Goal: Task Accomplishment & Management: Complete application form

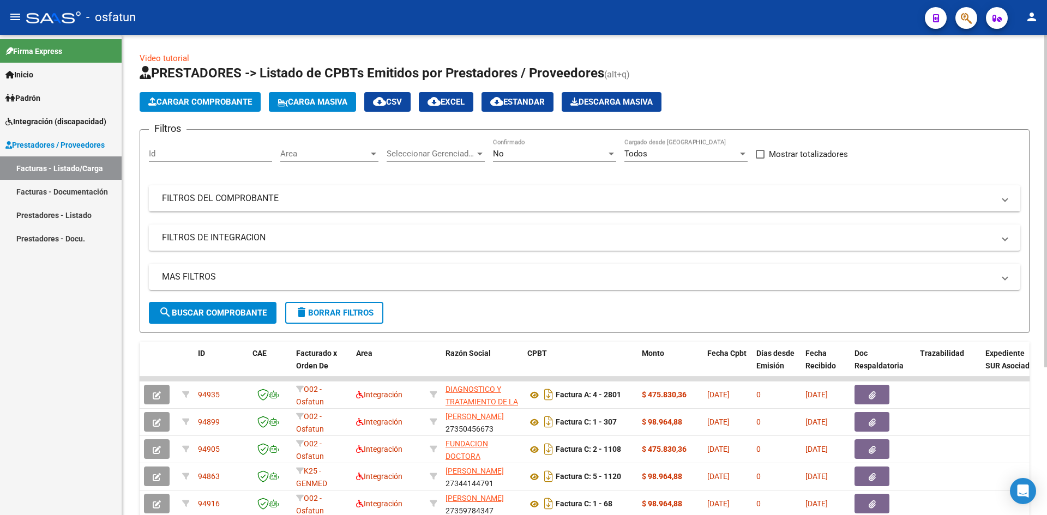
click at [198, 96] on button "Cargar Comprobante" at bounding box center [200, 102] width 121 height 20
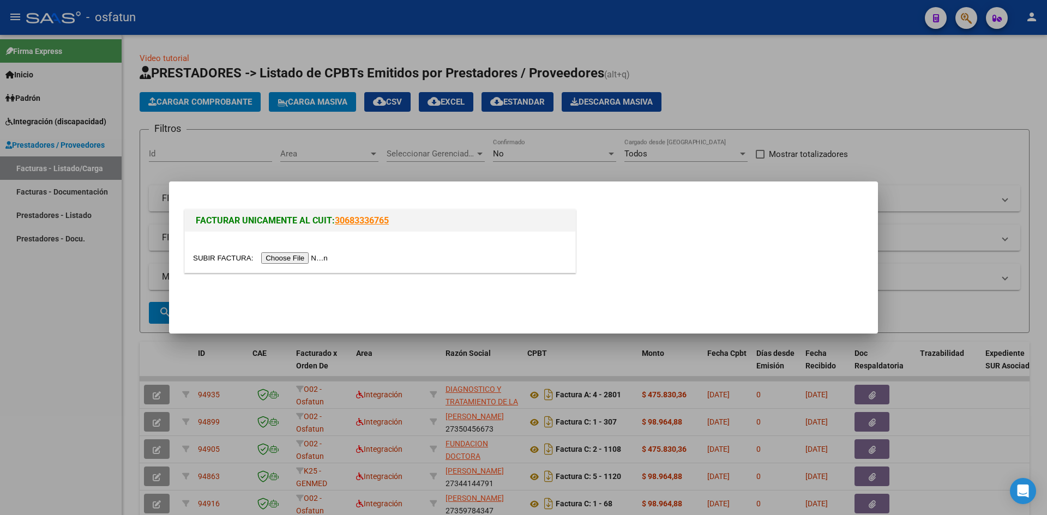
click at [291, 257] on input "file" at bounding box center [262, 257] width 138 height 11
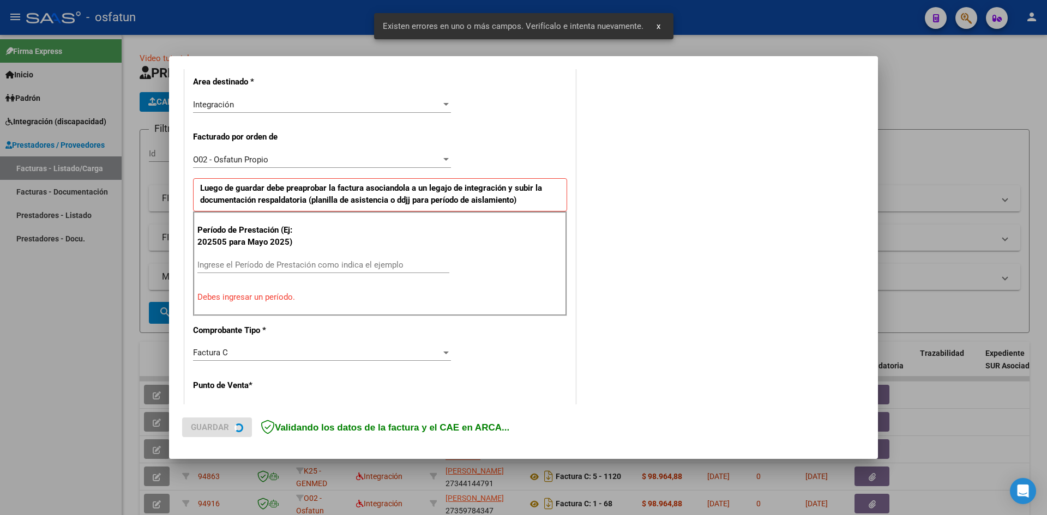
scroll to position [268, 0]
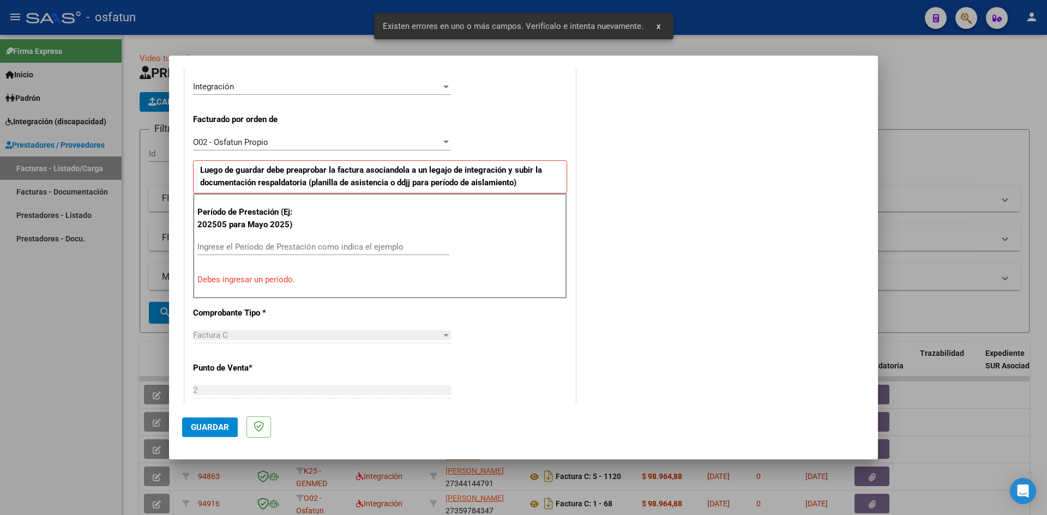
click at [221, 241] on div "Ingrese el Período de Prestación como indica el ejemplo" at bounding box center [323, 247] width 252 height 16
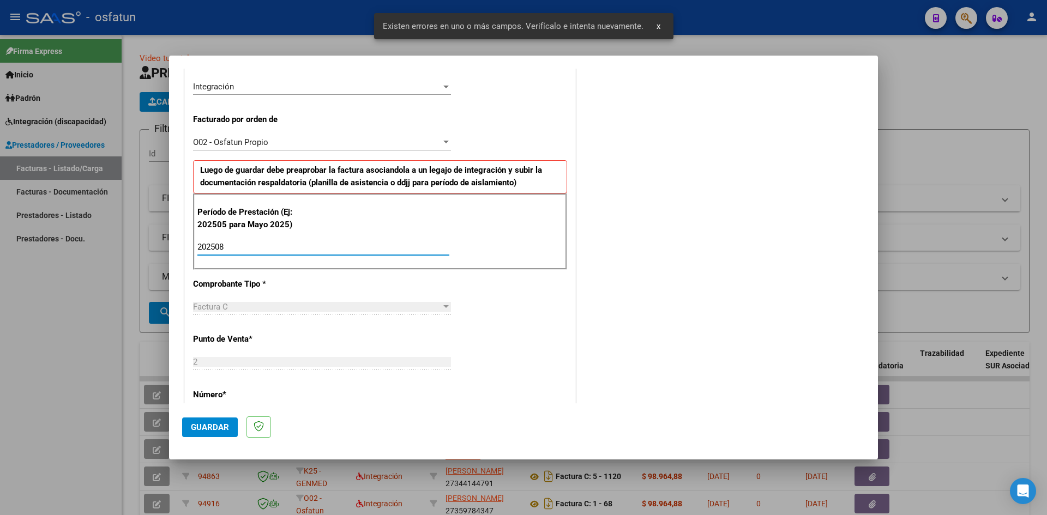
type input "202508"
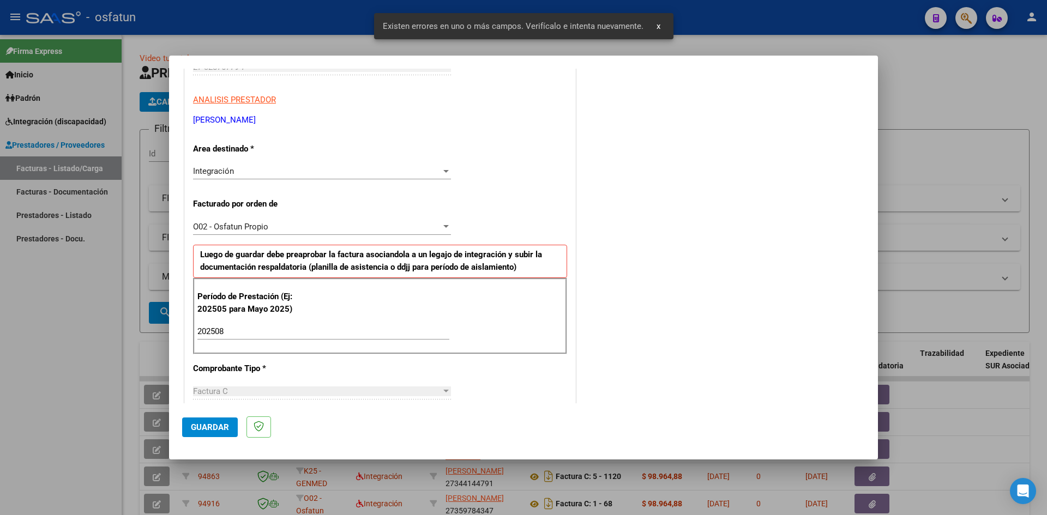
scroll to position [322, 0]
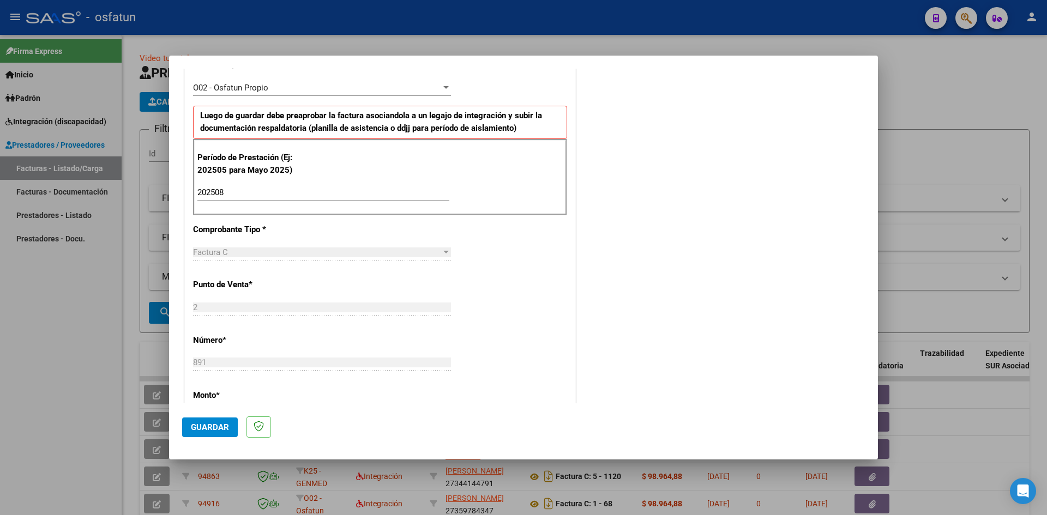
click at [205, 433] on button "Guardar" at bounding box center [210, 428] width 56 height 20
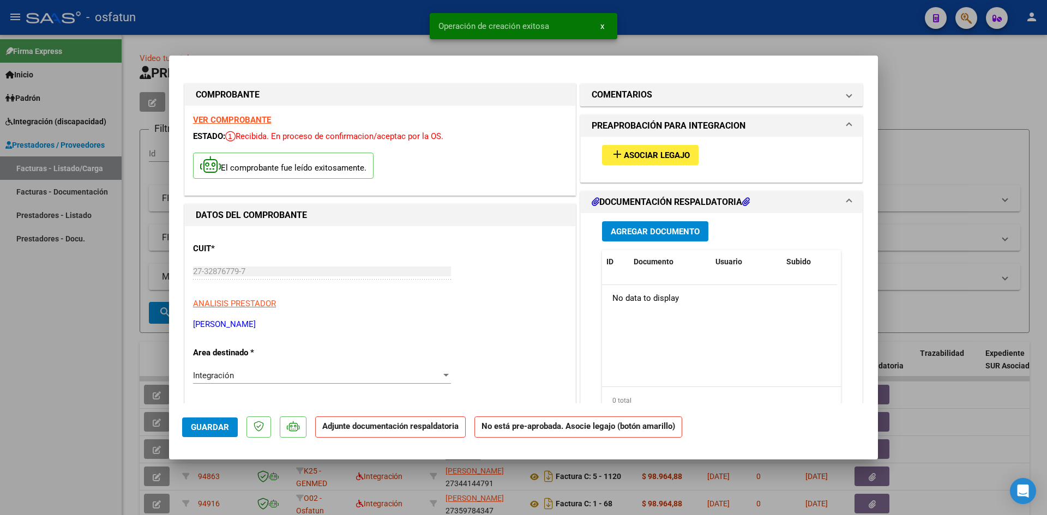
click at [657, 144] on div "add Asociar Legajo" at bounding box center [721, 155] width 255 height 37
click at [656, 153] on span "Asociar Legajo" at bounding box center [657, 155] width 66 height 10
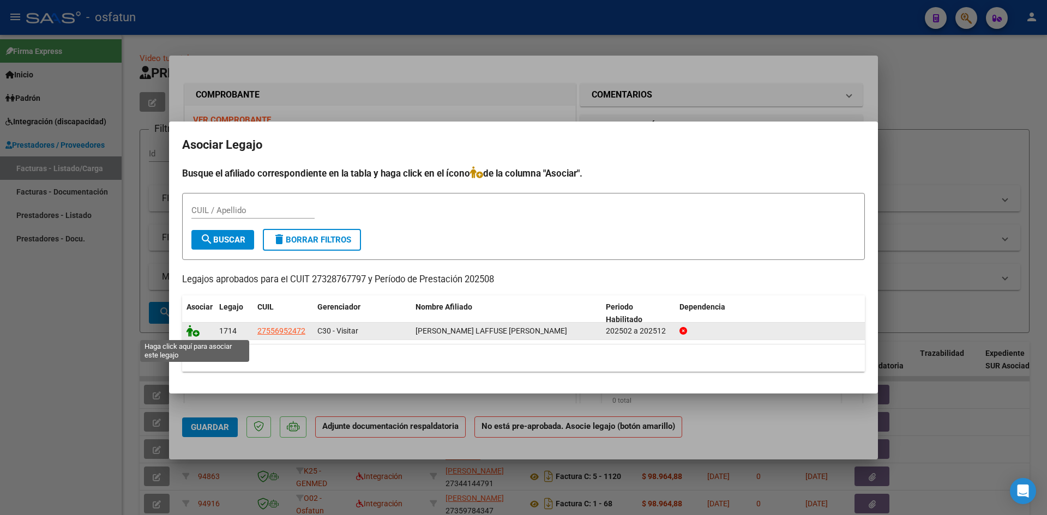
click at [193, 327] on icon at bounding box center [192, 331] width 13 height 12
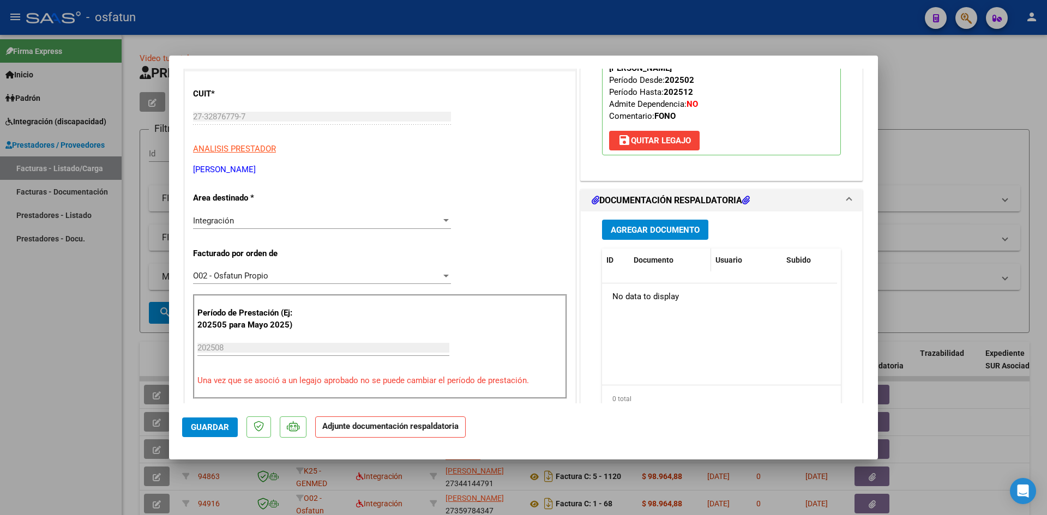
scroll to position [164, 0]
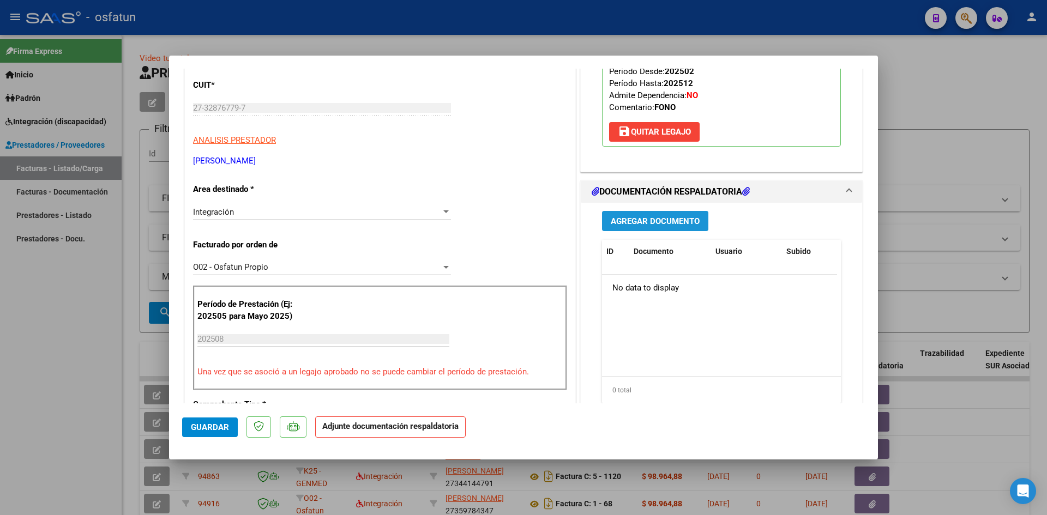
click at [632, 216] on span "Agregar Documento" at bounding box center [654, 221] width 89 height 10
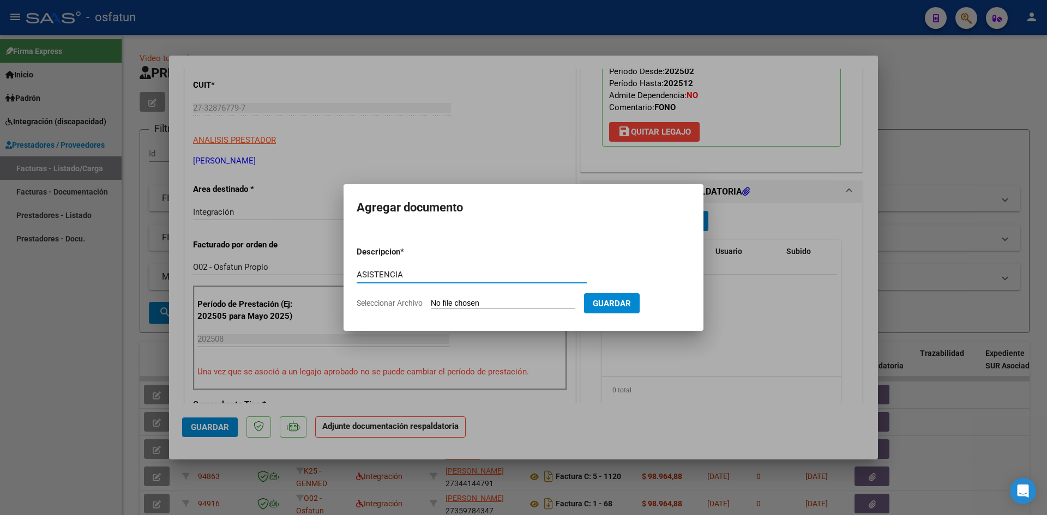
type input "ASISTENCIA"
click at [431, 299] on input "Seleccionar Archivo" at bounding box center [503, 304] width 144 height 10
type input "C:\fakepath\ASIST FONO AGOSTO.pdf"
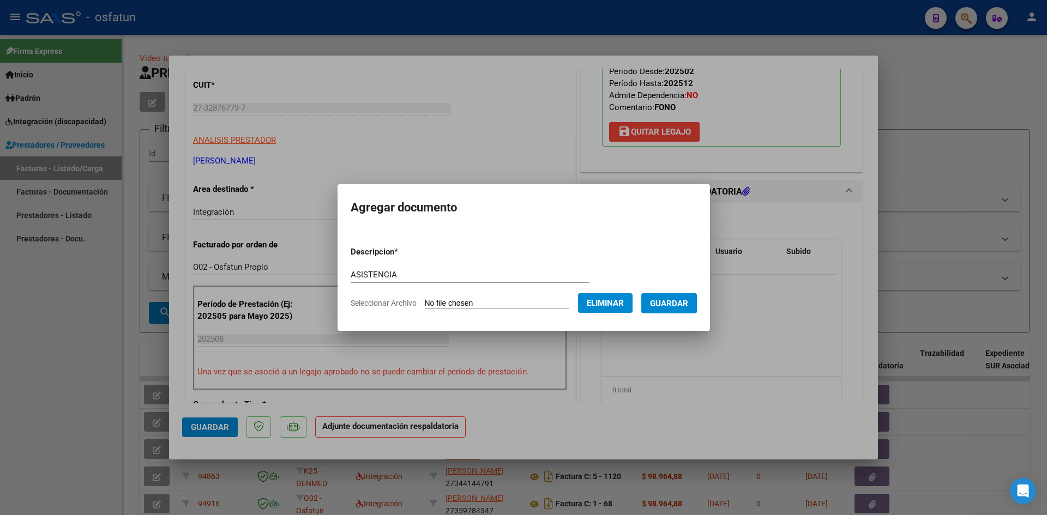
click at [688, 304] on span "Guardar" at bounding box center [669, 304] width 38 height 10
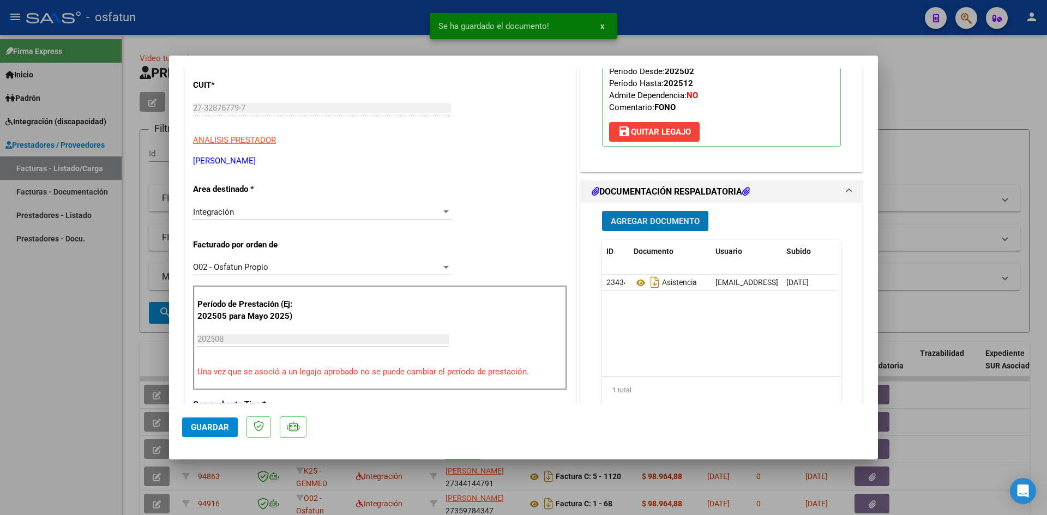
click at [643, 216] on span "Agregar Documento" at bounding box center [654, 221] width 89 height 10
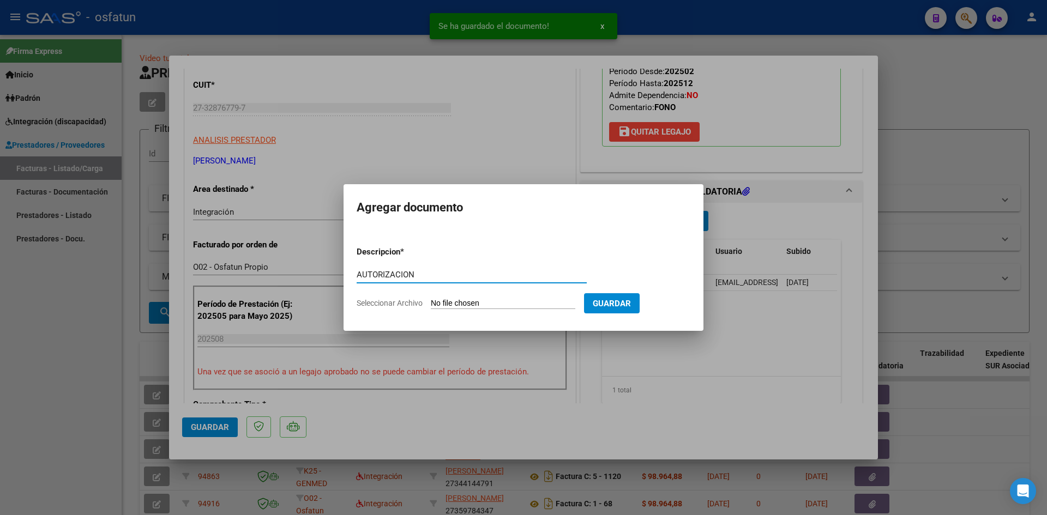
type input "AUTORIZACION"
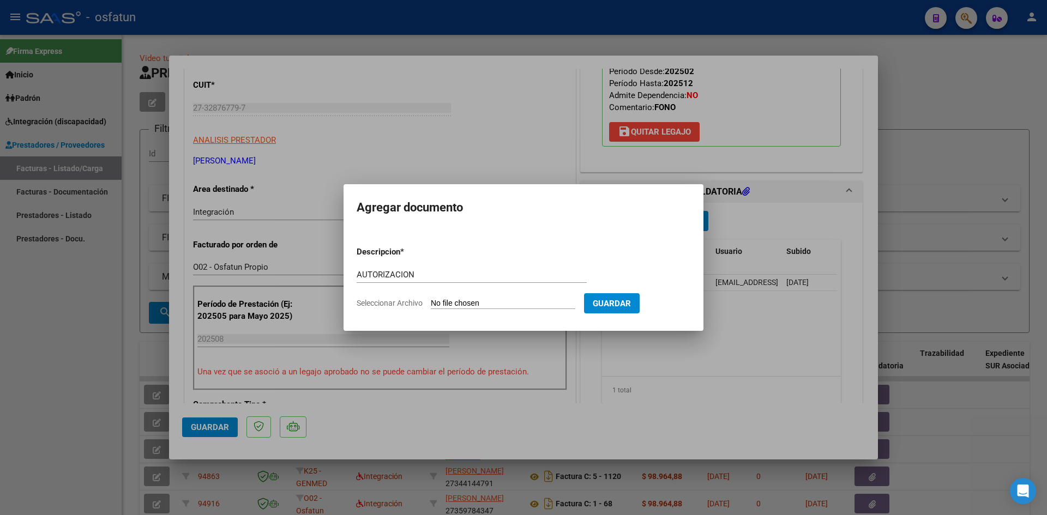
click at [431, 299] on input "Seleccionar Archivo" at bounding box center [503, 304] width 144 height 10
type input "C:\fakepath\AUTOR FONO.pdf"
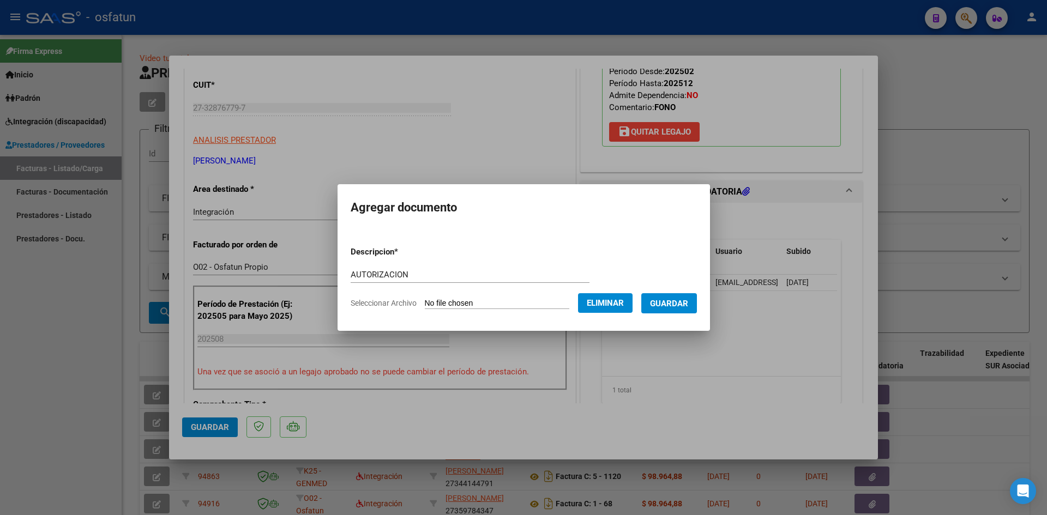
click at [679, 306] on span "Guardar" at bounding box center [669, 304] width 38 height 10
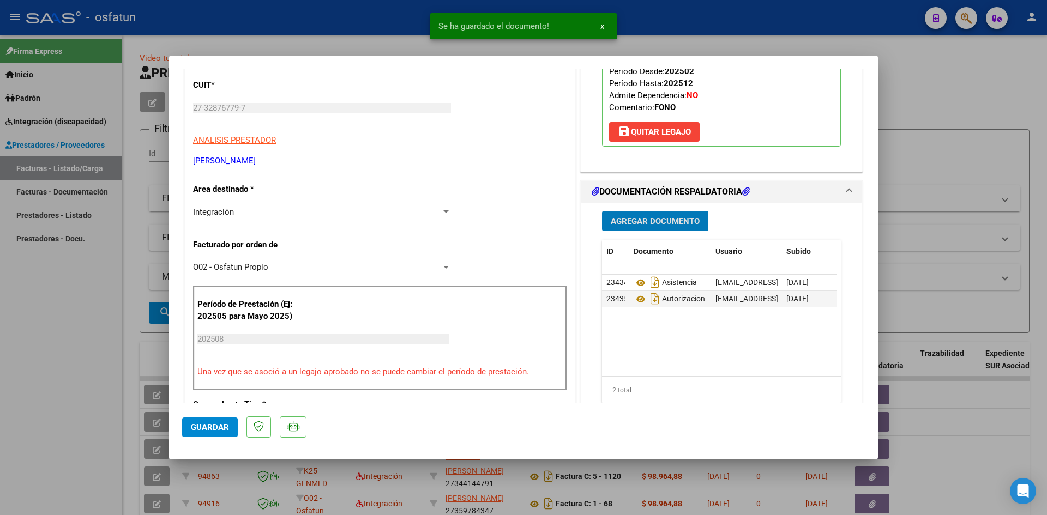
click at [205, 426] on span "Guardar" at bounding box center [210, 427] width 38 height 10
click at [0, 225] on div at bounding box center [523, 257] width 1047 height 515
type input "$ 0,00"
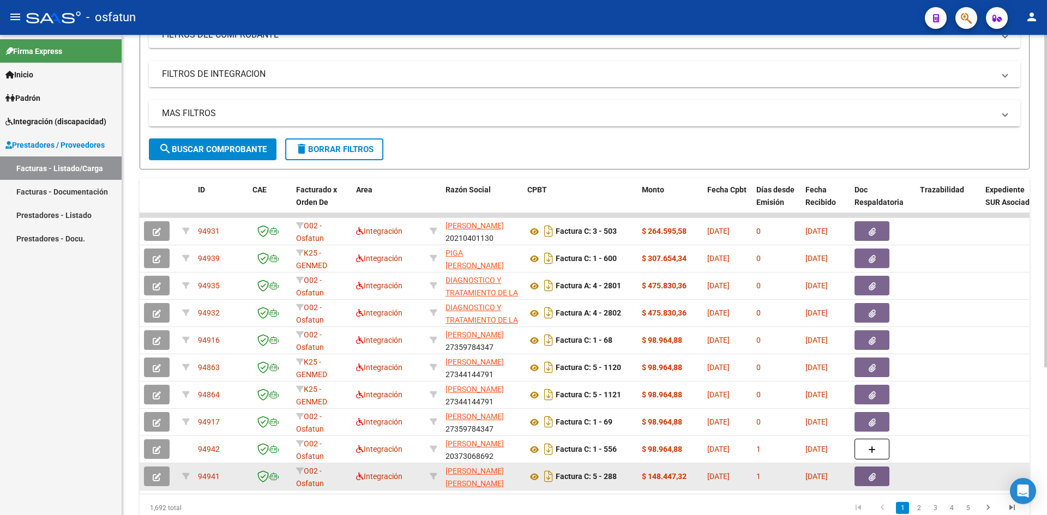
scroll to position [213, 0]
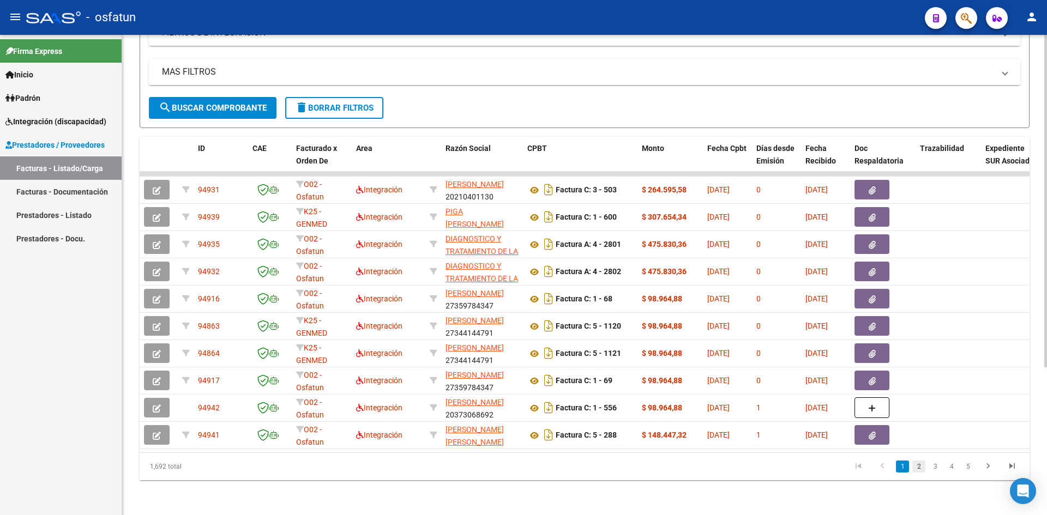
click at [917, 469] on link "2" at bounding box center [918, 467] width 13 height 12
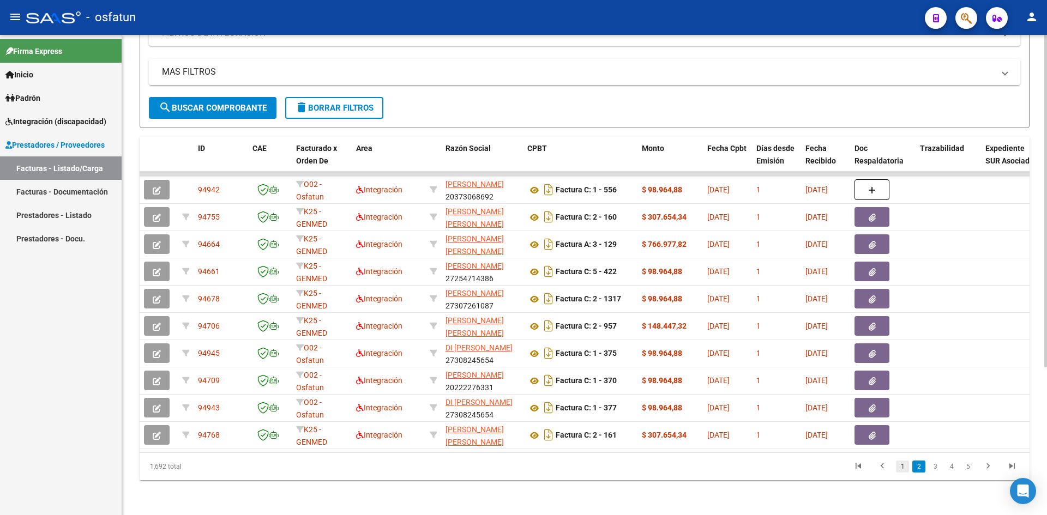
click at [902, 469] on link "1" at bounding box center [902, 467] width 13 height 12
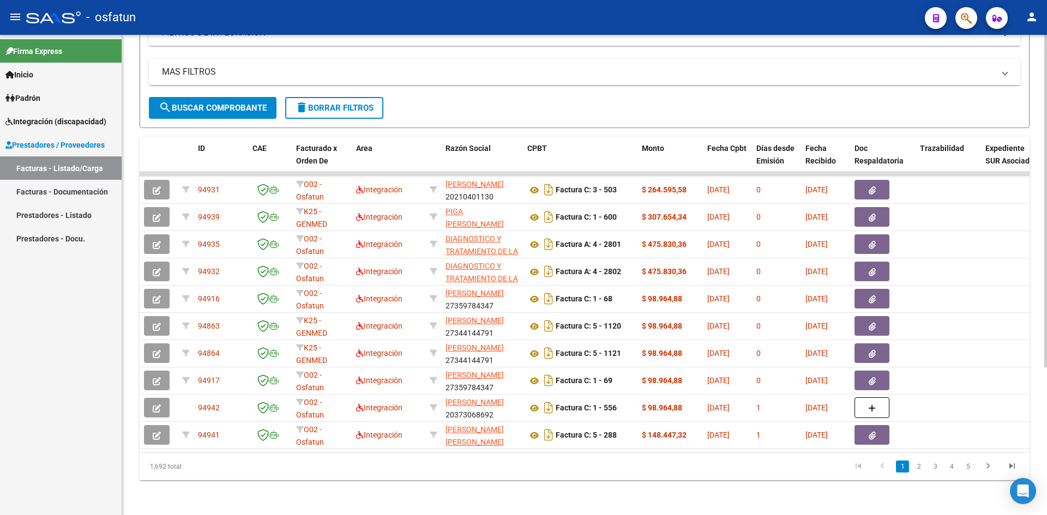
click at [169, 101] on mat-icon "search" at bounding box center [165, 107] width 13 height 13
click at [185, 97] on button "search Buscar Comprobante" at bounding box center [213, 108] width 128 height 22
click at [219, 103] on span "search Buscar Comprobante" at bounding box center [213, 108] width 108 height 10
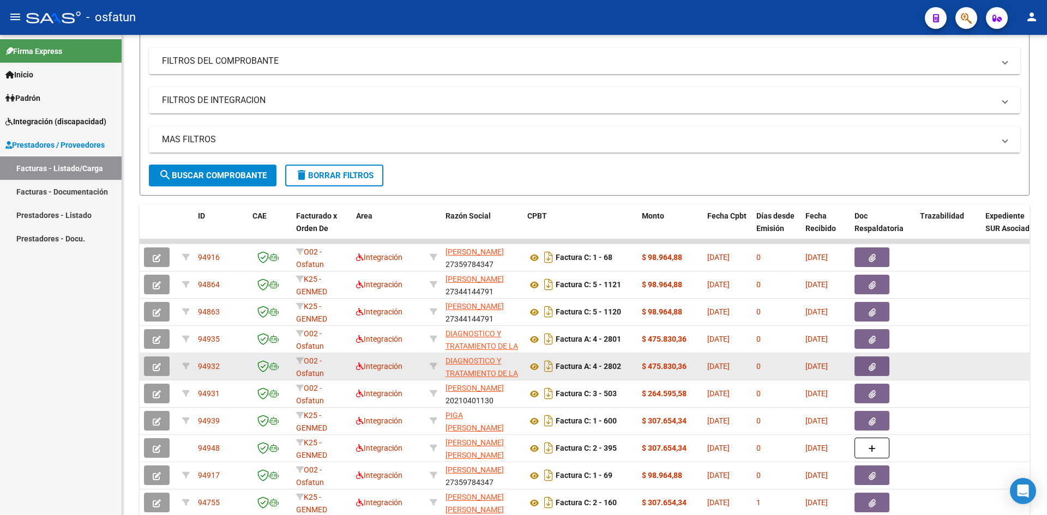
scroll to position [0, 0]
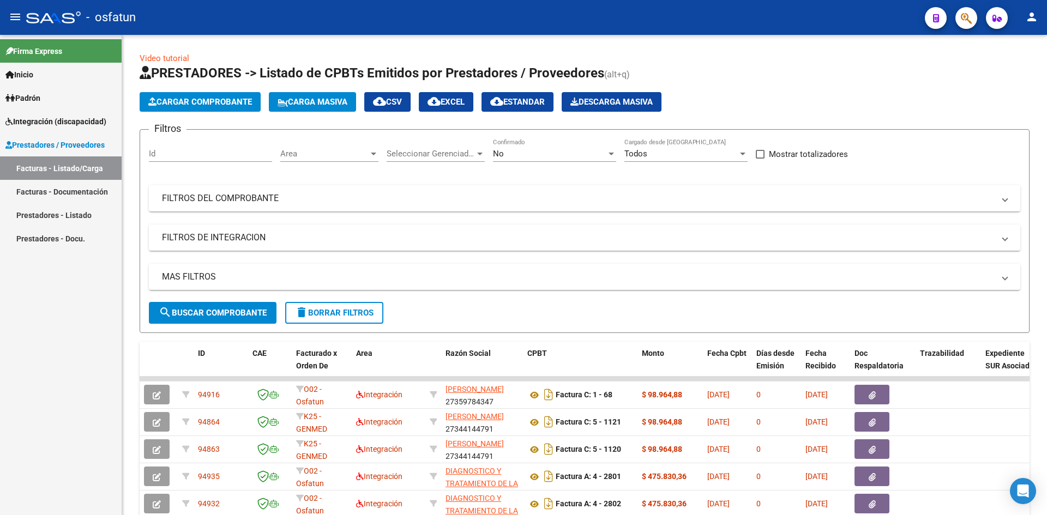
click at [205, 99] on span "Cargar Comprobante" at bounding box center [200, 102] width 104 height 10
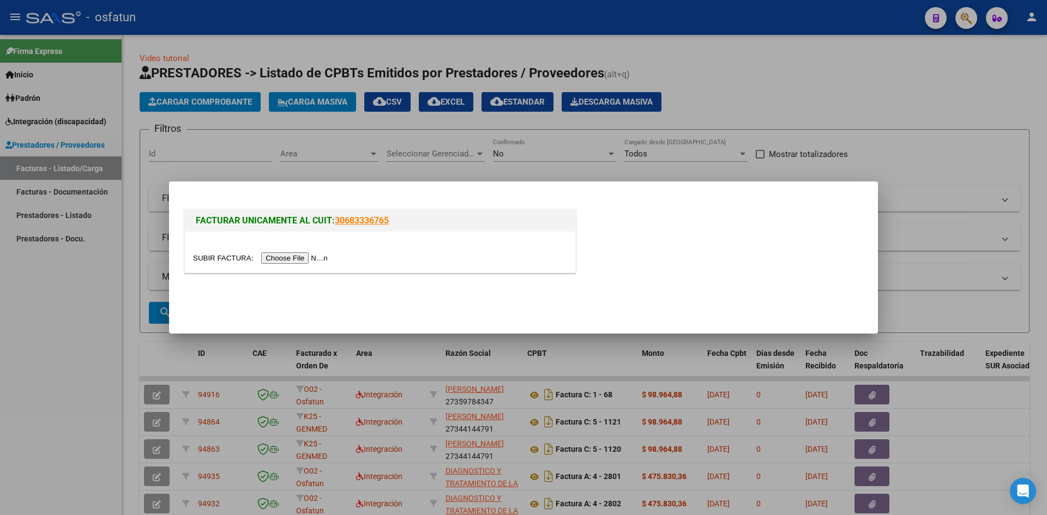
click at [285, 255] on input "file" at bounding box center [262, 257] width 138 height 11
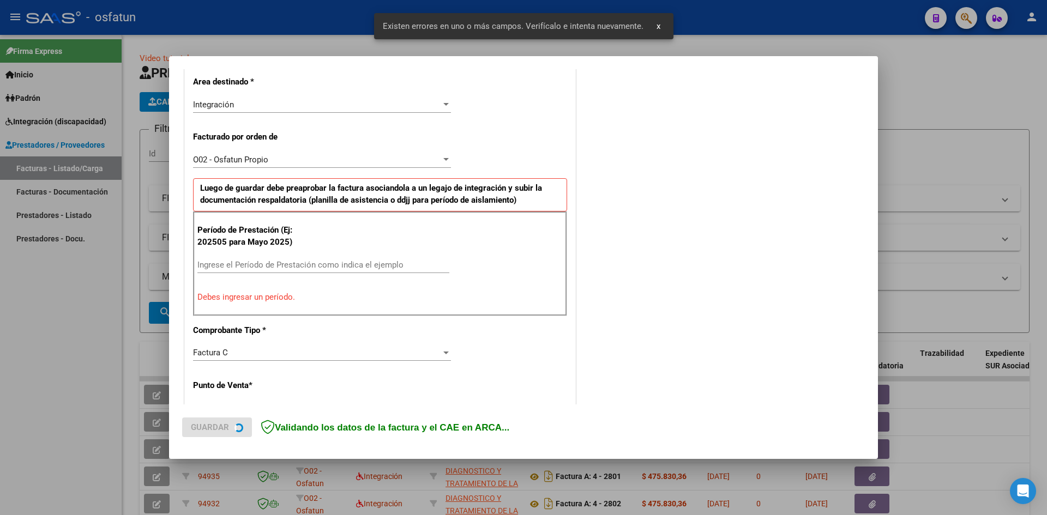
scroll to position [268, 0]
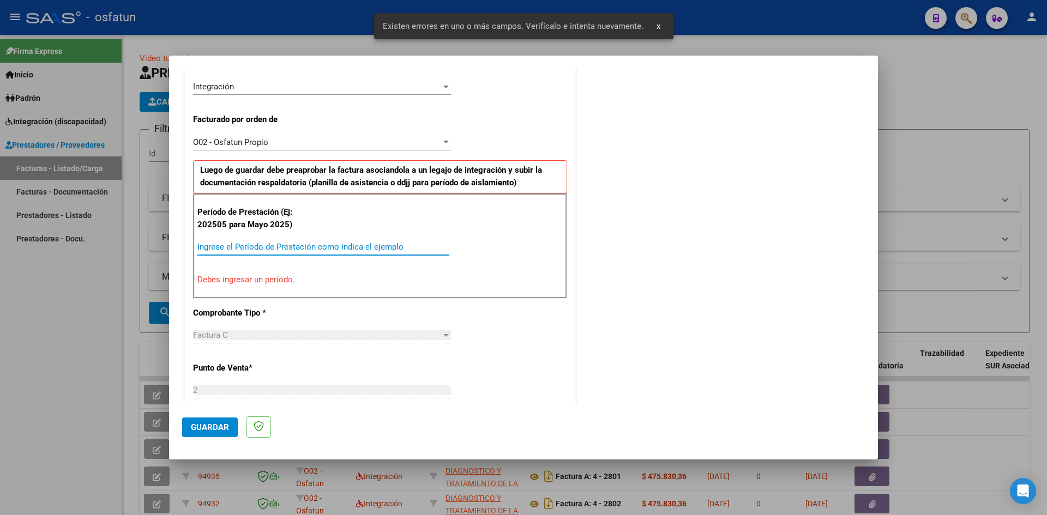
click at [232, 249] on input "Ingrese el Período de Prestación como indica el ejemplo" at bounding box center [323, 247] width 252 height 10
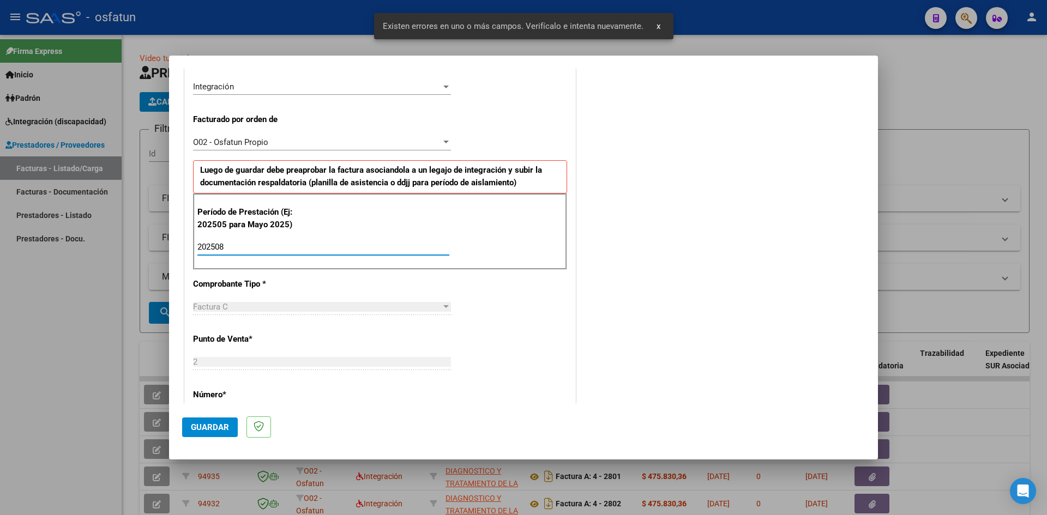
type input "202508"
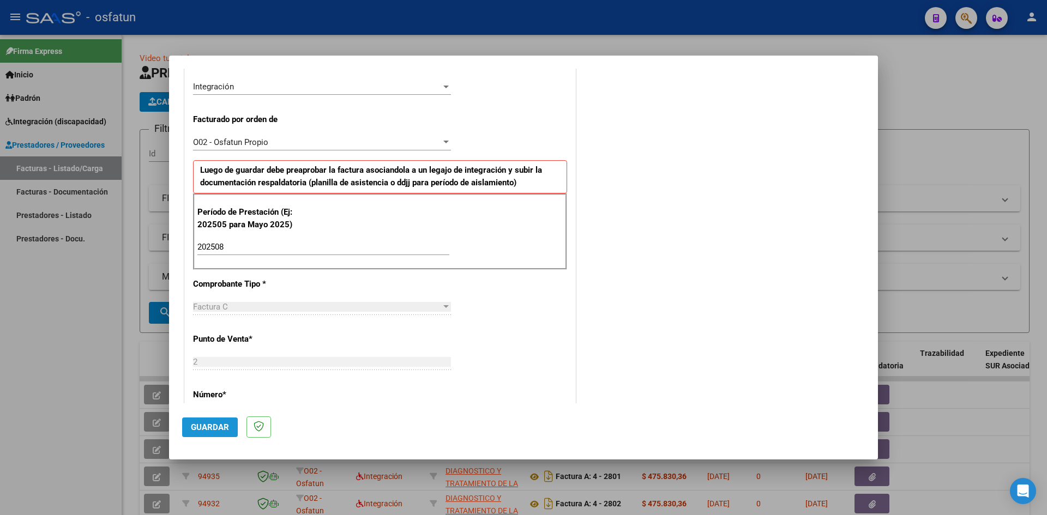
click at [197, 430] on span "Guardar" at bounding box center [210, 427] width 38 height 10
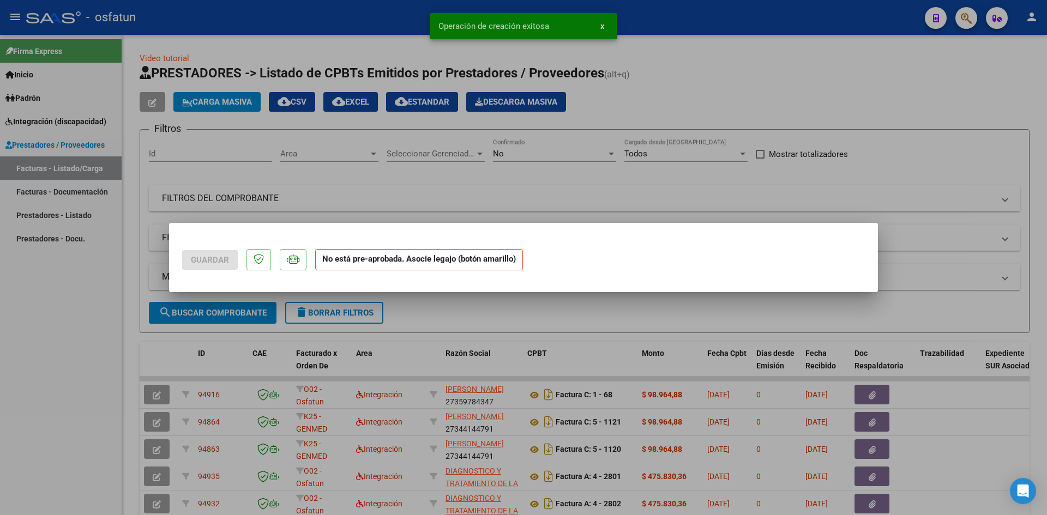
scroll to position [0, 0]
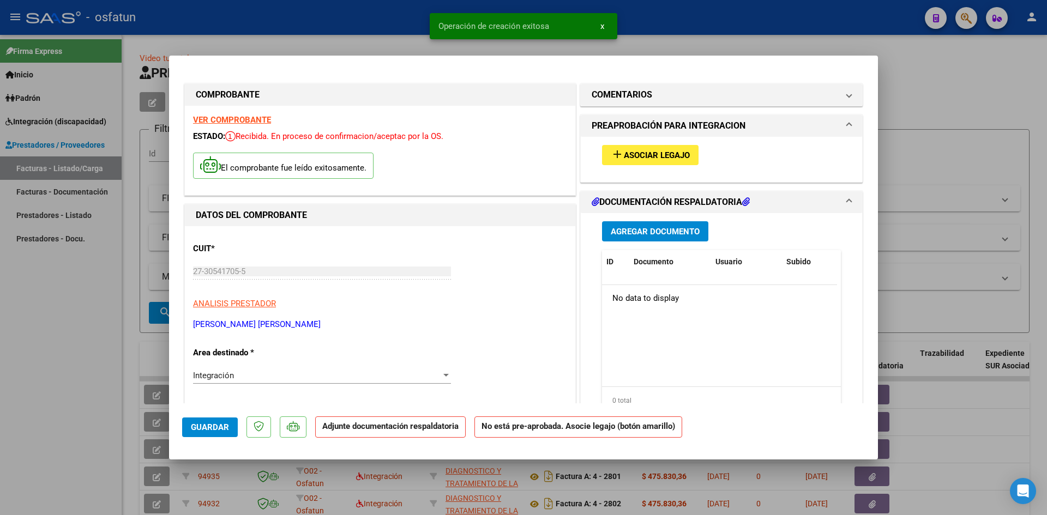
click at [650, 150] on span "Asociar Legajo" at bounding box center [657, 155] width 66 height 10
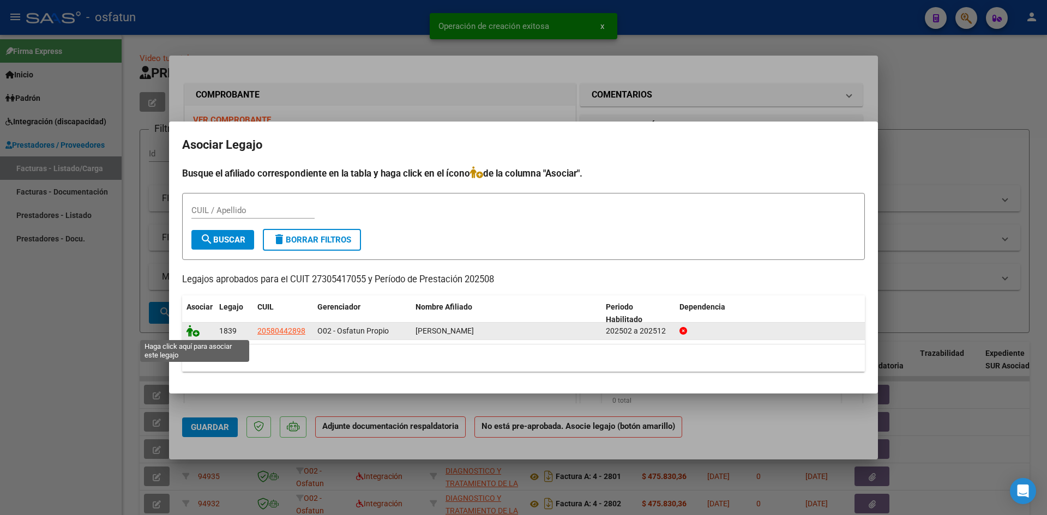
click at [189, 331] on icon at bounding box center [192, 331] width 13 height 12
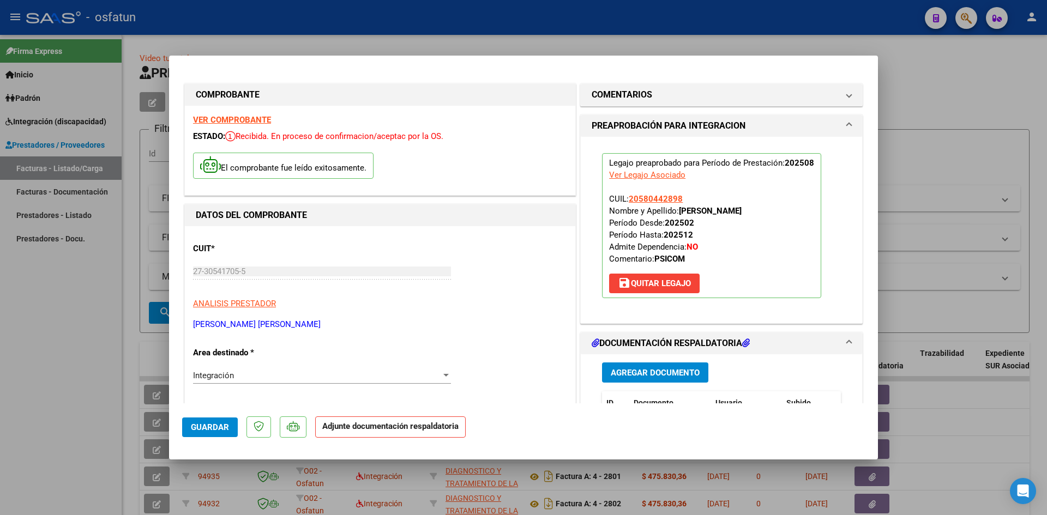
click at [633, 374] on span "Agregar Documento" at bounding box center [654, 373] width 89 height 10
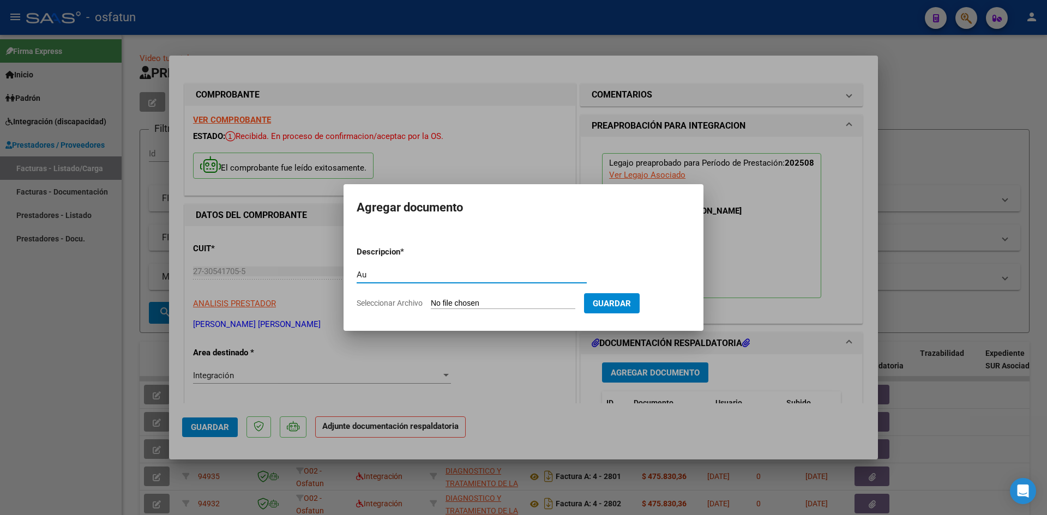
type input "A"
type input "ASISTENCIA"
click at [431, 299] on input "Seleccionar Archivo" at bounding box center [503, 304] width 144 height 10
type input "C:\fakepath\ASIST PSICOMT AGOSTO.pdf"
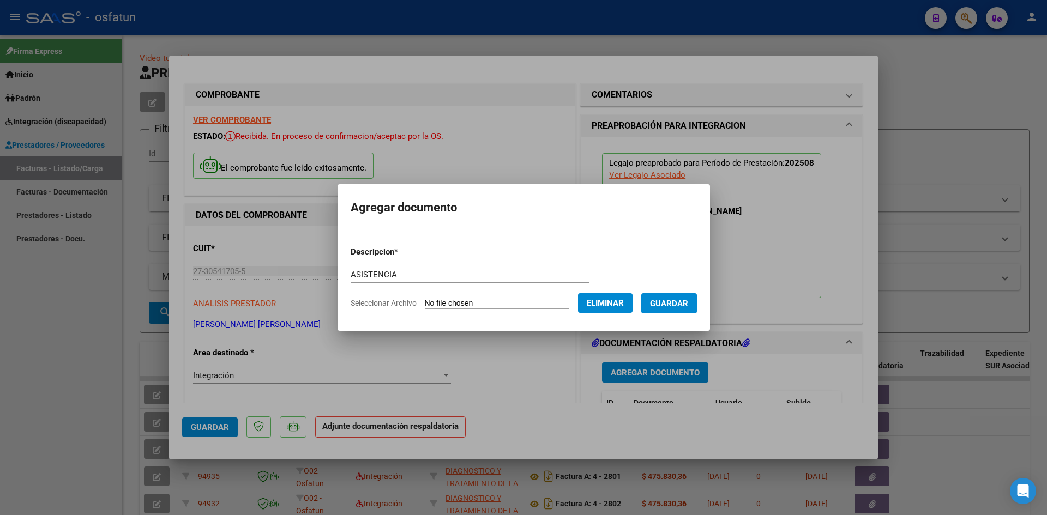
click at [688, 306] on span "Guardar" at bounding box center [669, 304] width 38 height 10
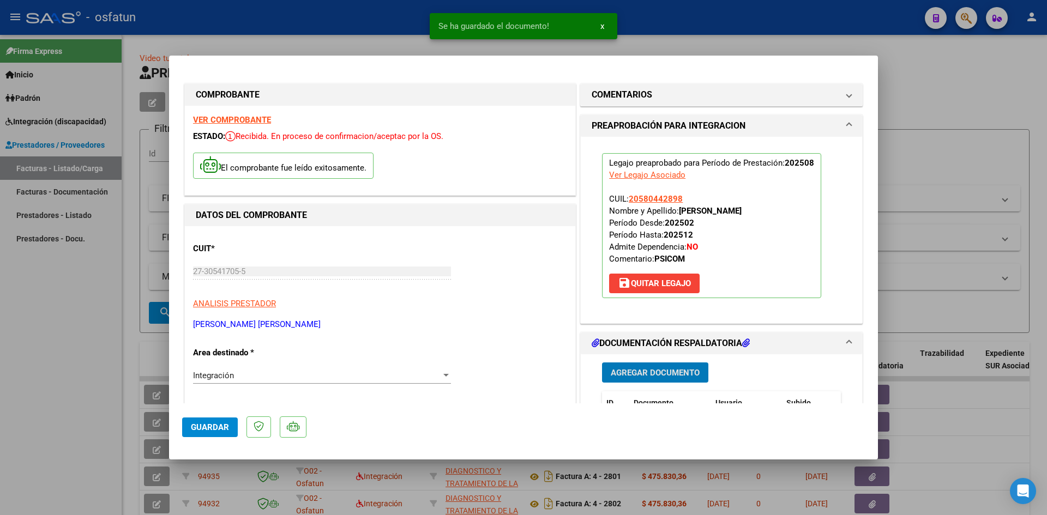
click at [634, 372] on span "Agregar Documento" at bounding box center [654, 373] width 89 height 10
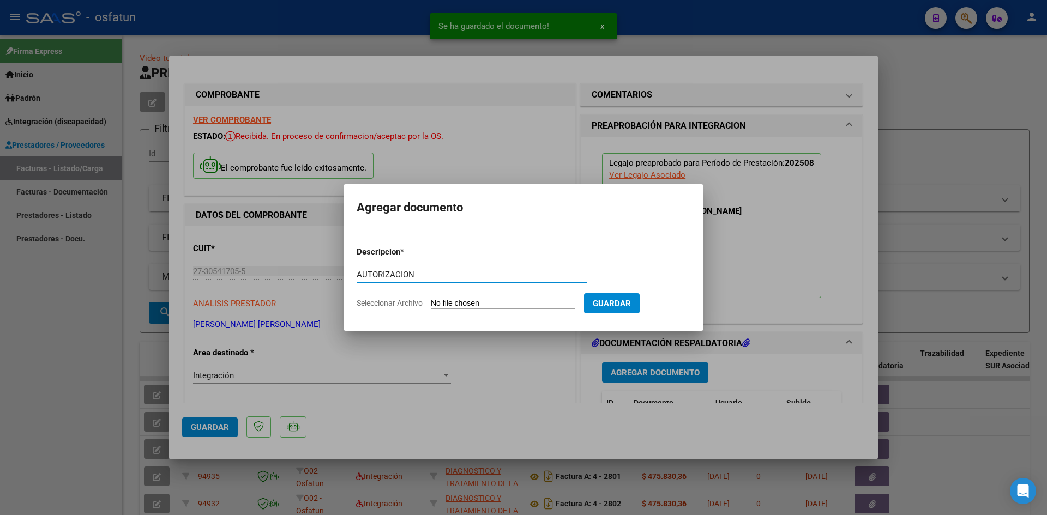
type input "AUTORIZACION"
click at [431, 299] on input "Seleccionar Archivo" at bounding box center [503, 304] width 144 height 10
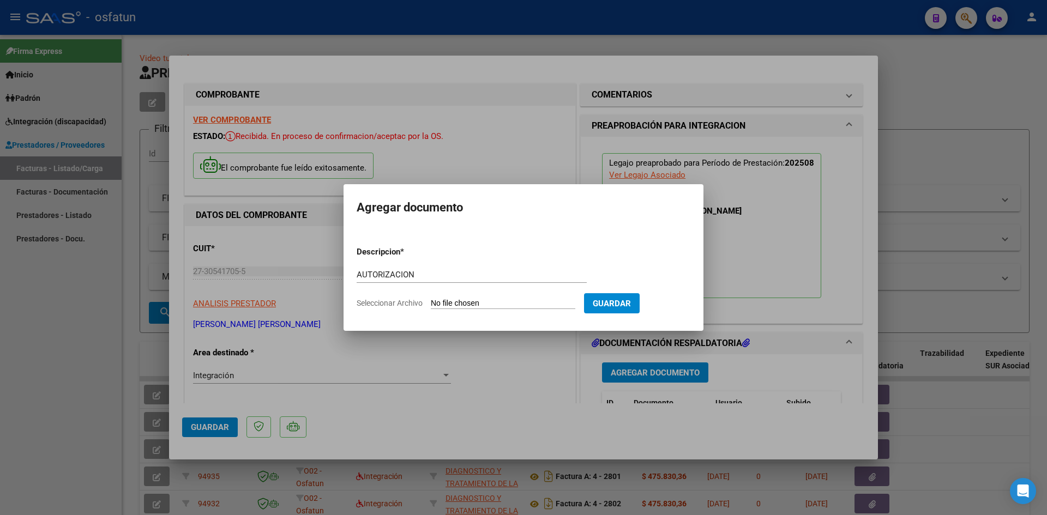
type input "C:\fakepath\AUTOR PSICOMT AGOSTO.pdf"
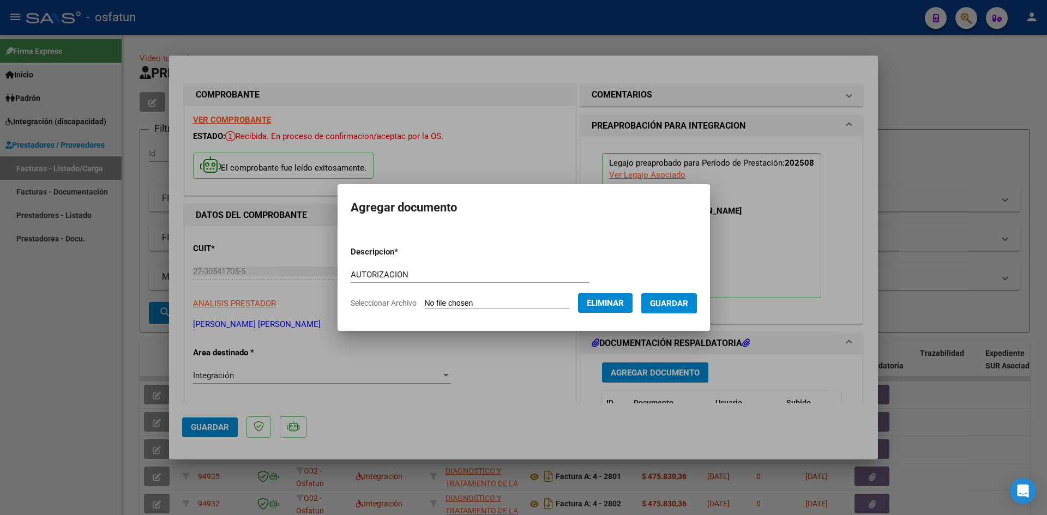
click at [662, 297] on button "Guardar" at bounding box center [669, 303] width 56 height 20
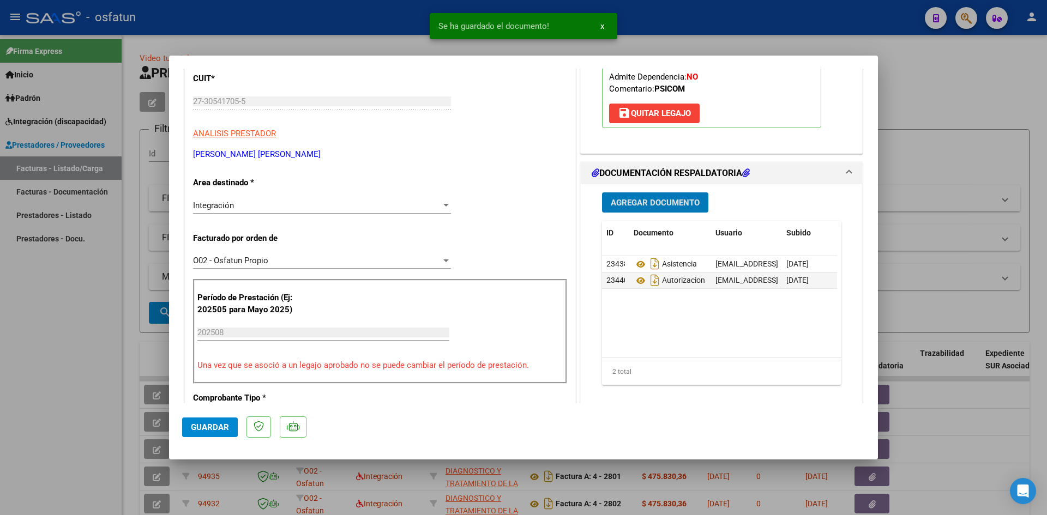
scroll to position [273, 0]
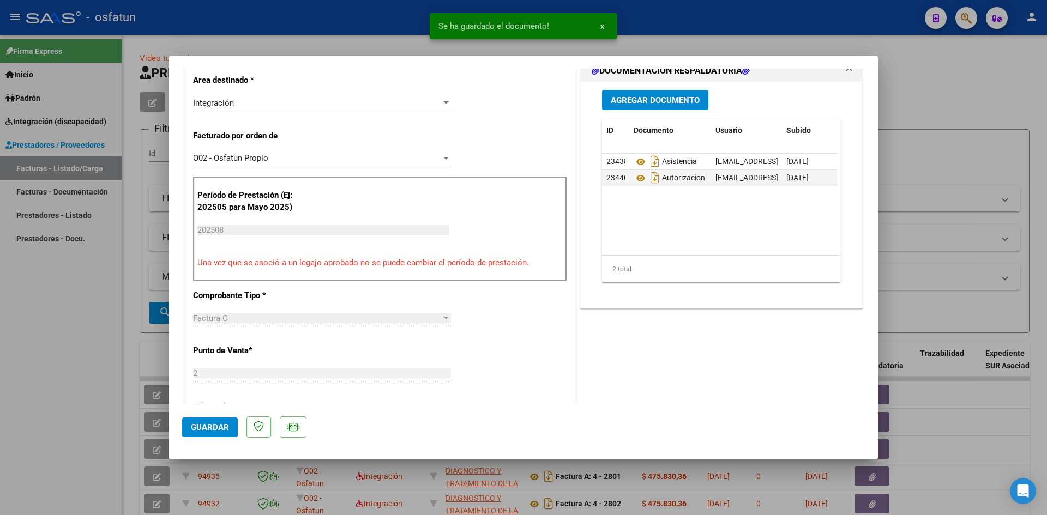
click at [208, 438] on mat-dialog-actions "Guardar" at bounding box center [523, 424] width 682 height 43
click at [204, 422] on span "Guardar" at bounding box center [210, 427] width 38 height 10
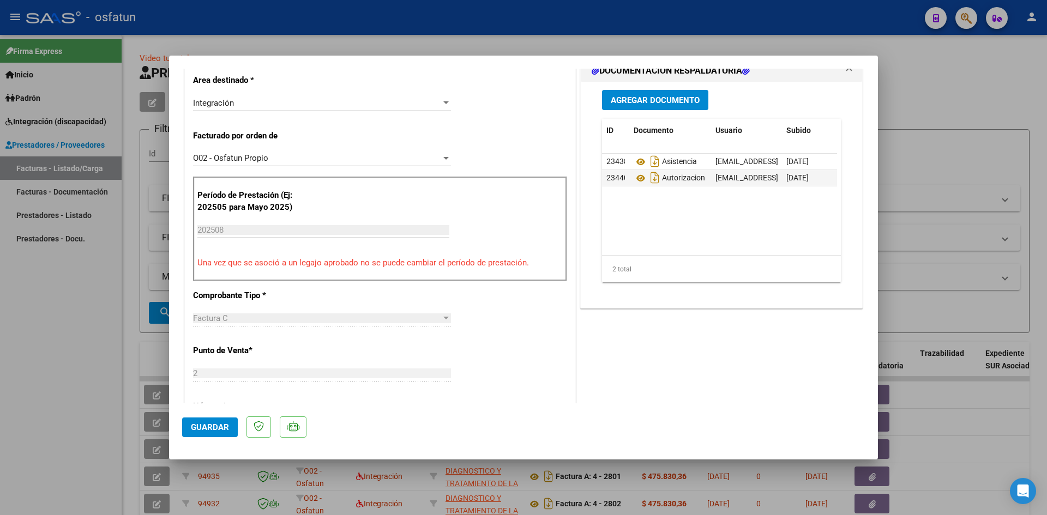
click at [57, 308] on div at bounding box center [523, 257] width 1047 height 515
type input "$ 0,00"
